Goal: Task Accomplishment & Management: Complete application form

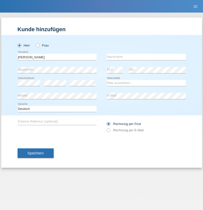
type input "[PERSON_NAME]"
click at [146, 57] on input "text" at bounding box center [146, 57] width 79 height 6
type input "Seenivasagam"
select select "LK"
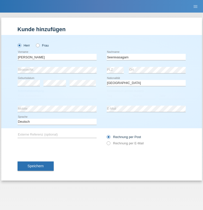
select select "C"
select select "03"
select select "08"
select select "2009"
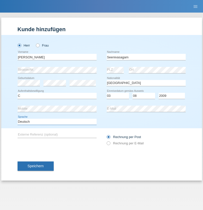
select select "en"
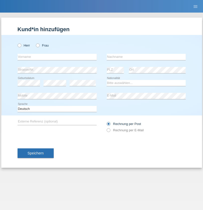
radio input "true"
click at [57, 57] on input "text" at bounding box center [57, 57] width 79 height 6
type input "Samuele"
click at [146, 57] on input "text" at bounding box center [146, 57] width 79 height 6
type input "Pizzardi"
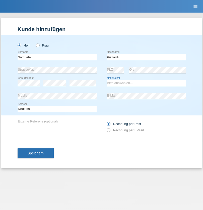
select select "IT"
select select "C"
select select "31"
select select "12"
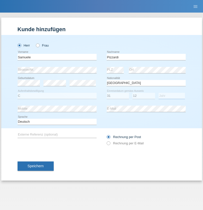
select select "2021"
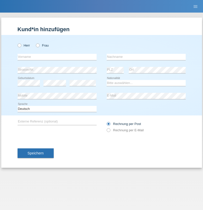
radio input "true"
click at [57, 57] on input "text" at bounding box center [57, 57] width 79 height 6
type input "Petar"
click at [146, 57] on input "text" at bounding box center [146, 57] width 79 height 6
type input "Katic"
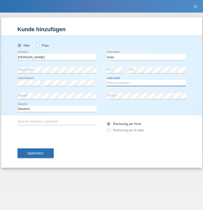
select select "HR"
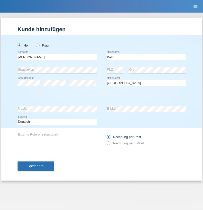
select select "C"
select select "23"
select select "03"
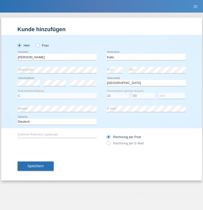
select select "2014"
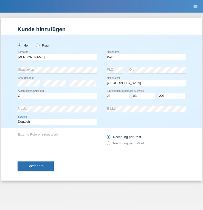
select select "en"
